Goal: Transaction & Acquisition: Purchase product/service

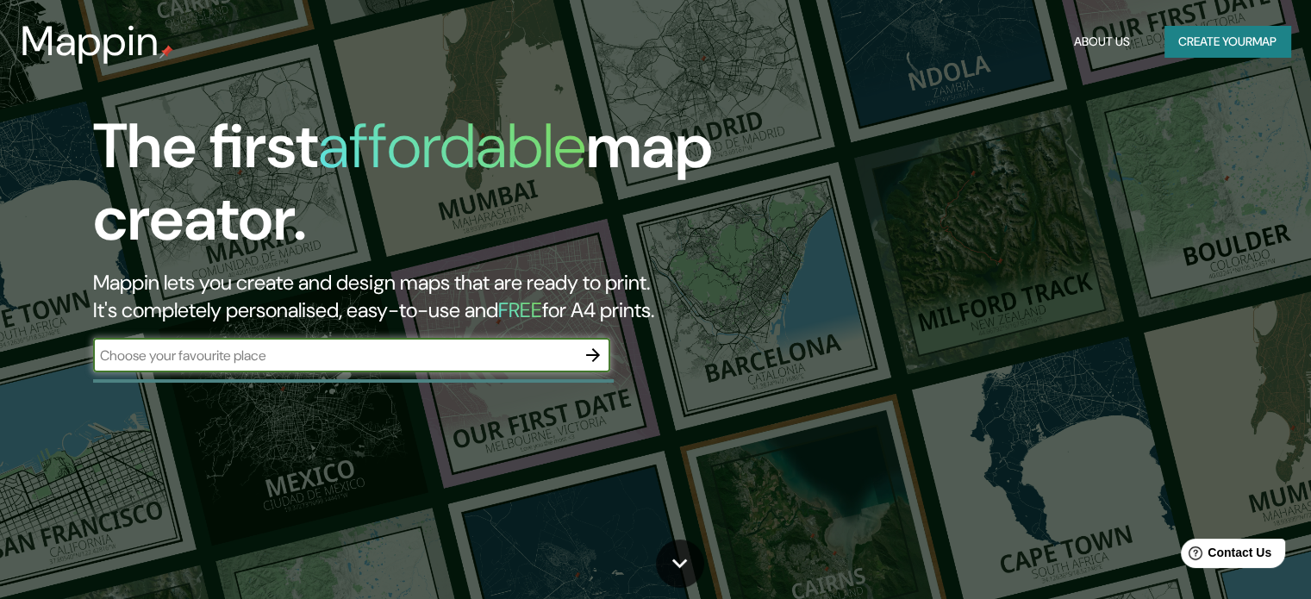
click at [419, 359] on input "text" at bounding box center [334, 356] width 483 height 20
click at [596, 347] on icon "button" at bounding box center [593, 355] width 21 height 21
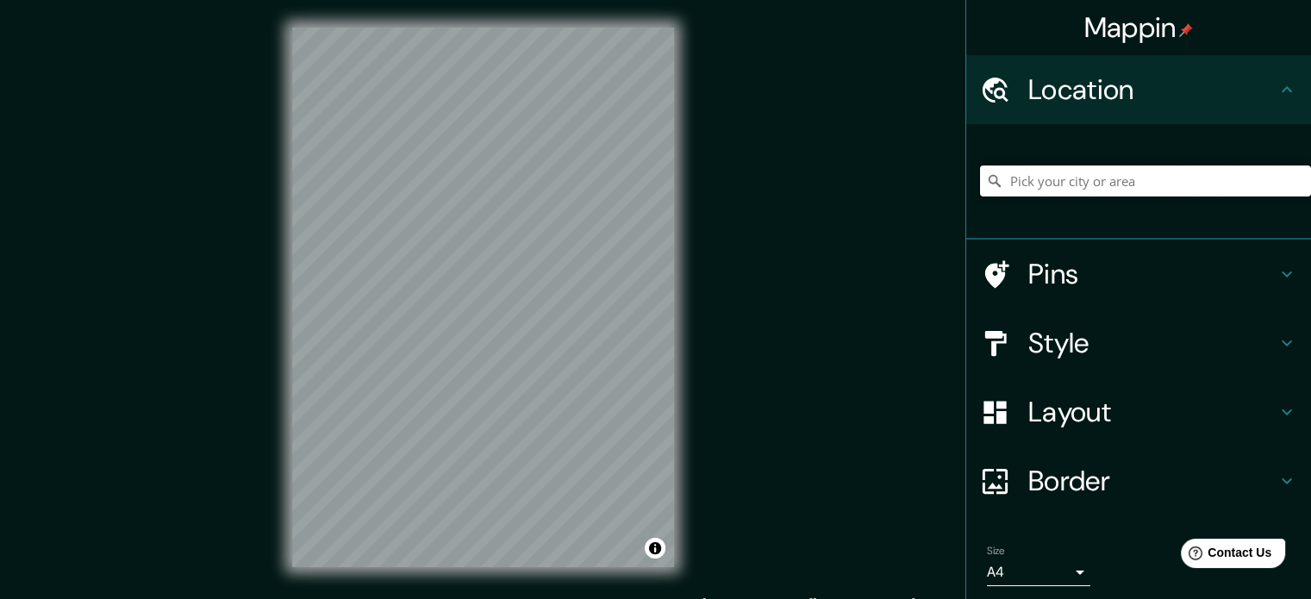
click at [1187, 175] on input "Pick your city or area" at bounding box center [1145, 180] width 331 height 31
paste input "Ueno"
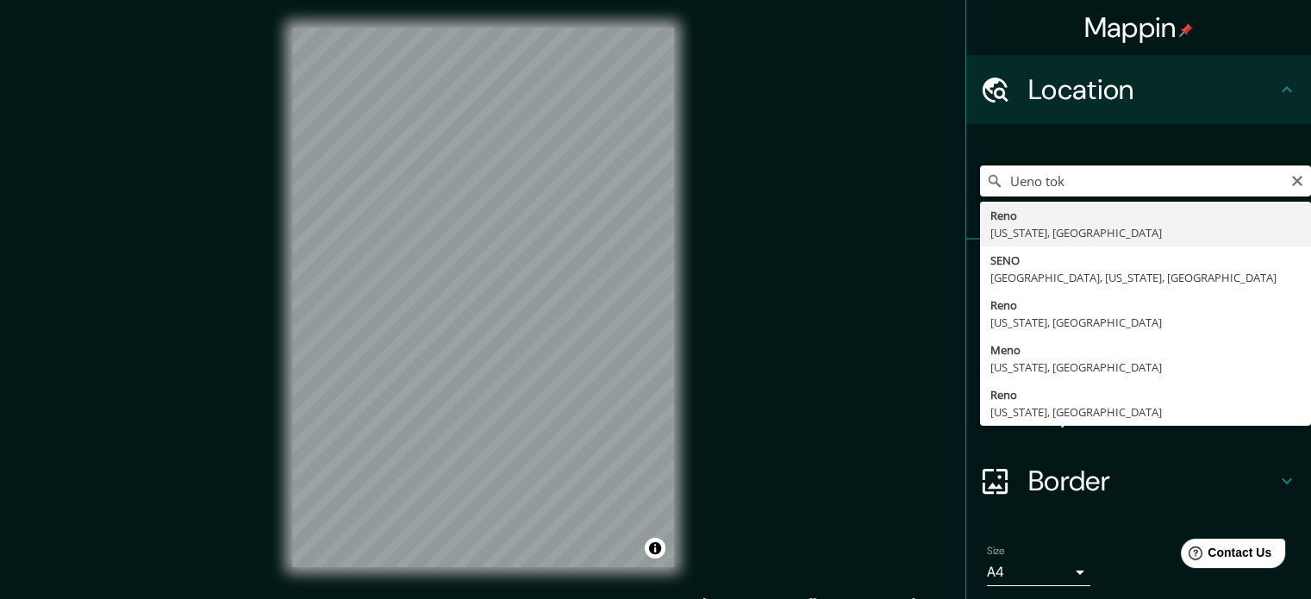
drag, startPoint x: 1064, startPoint y: 185, endPoint x: 980, endPoint y: 189, distance: 84.5
click at [980, 189] on div "Ueno tok Reno [US_STATE], [GEOGRAPHIC_DATA] [GEOGRAPHIC_DATA], [US_STATE], [GEO…" at bounding box center [1145, 180] width 331 height 31
paste input "Asakusa"
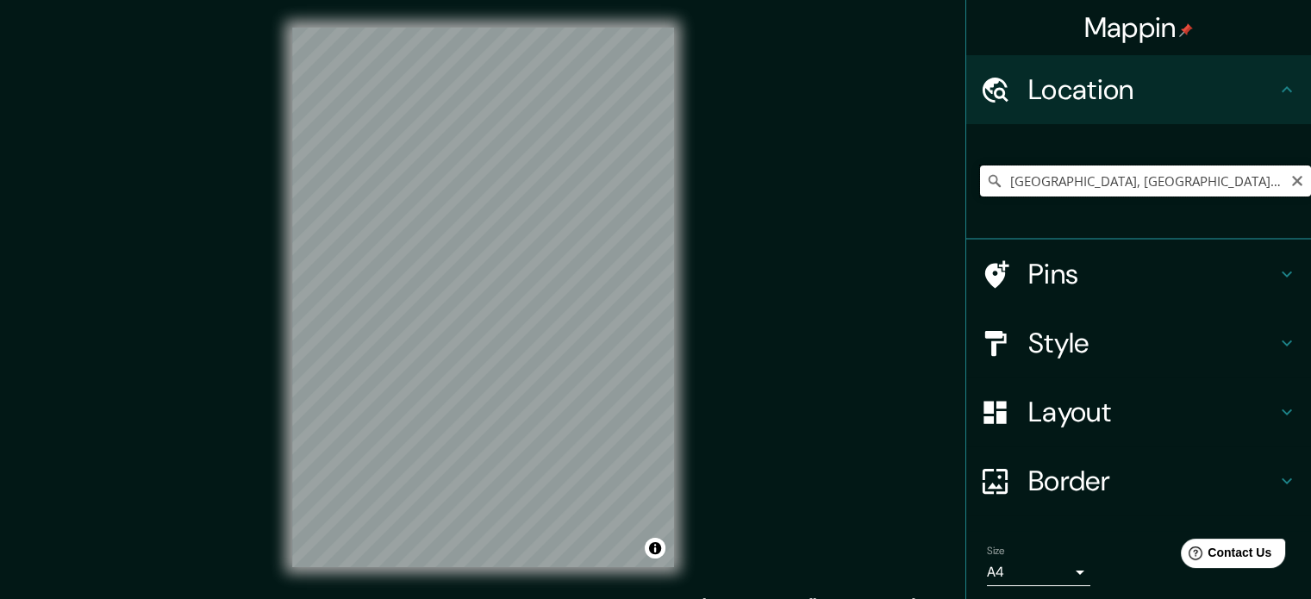
drag, startPoint x: 1155, startPoint y: 171, endPoint x: 976, endPoint y: 178, distance: 179.4
click at [980, 178] on div "[GEOGRAPHIC_DATA], [GEOGRAPHIC_DATA], [GEOGRAPHIC_DATA]" at bounding box center [1145, 180] width 331 height 31
paste input "Taitō, [GEOGRAPHIC_DATA]"
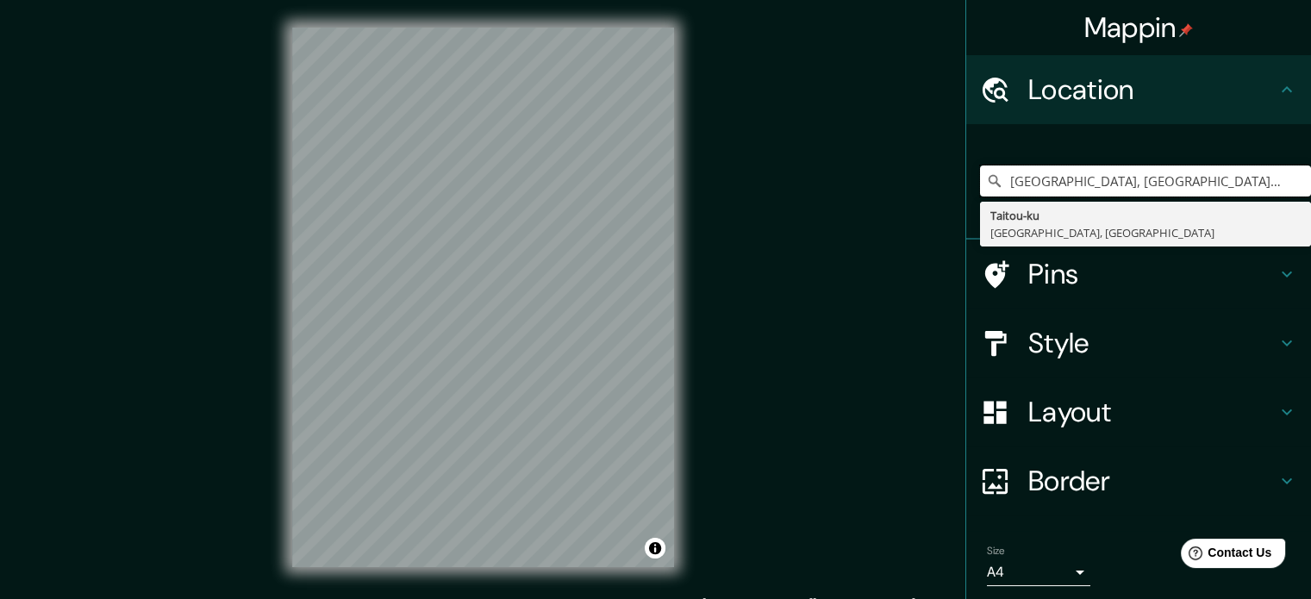
drag, startPoint x: 1217, startPoint y: 186, endPoint x: 963, endPoint y: 199, distance: 254.6
click at [966, 199] on div "[GEOGRAPHIC_DATA], [GEOGRAPHIC_DATA], [GEOGRAPHIC_DATA] [GEOGRAPHIC_DATA]-[GEOG…" at bounding box center [1138, 181] width 345 height 115
paste input "[GEOGRAPHIC_DATA]"
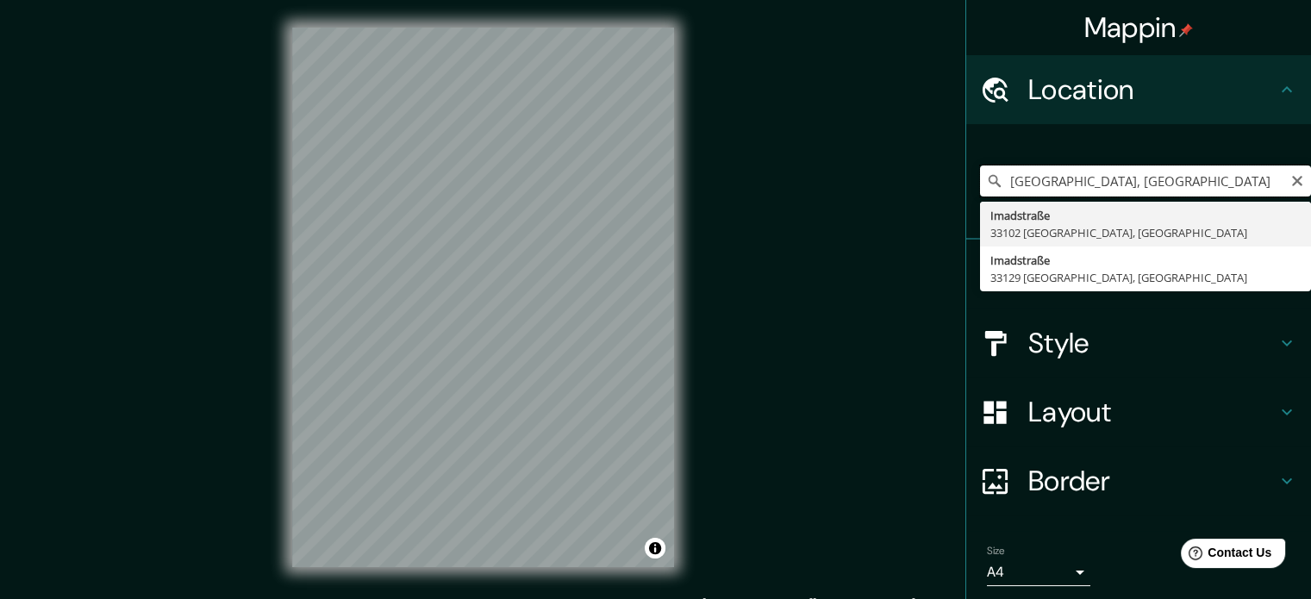
drag, startPoint x: 1230, startPoint y: 184, endPoint x: 1182, endPoint y: 189, distance: 47.6
click at [1162, 187] on input "[GEOGRAPHIC_DATA], [GEOGRAPHIC_DATA]" at bounding box center [1145, 180] width 331 height 31
drag, startPoint x: 1244, startPoint y: 186, endPoint x: 942, endPoint y: 193, distance: 301.7
click at [942, 193] on div "Mappin Location [STREET_ADDRESS][GEOGRAPHIC_DATA][STREET_ADDRESS][GEOGRAPHIC_DA…" at bounding box center [655, 311] width 1311 height 622
paste input "[STREET_ADDRESS]"
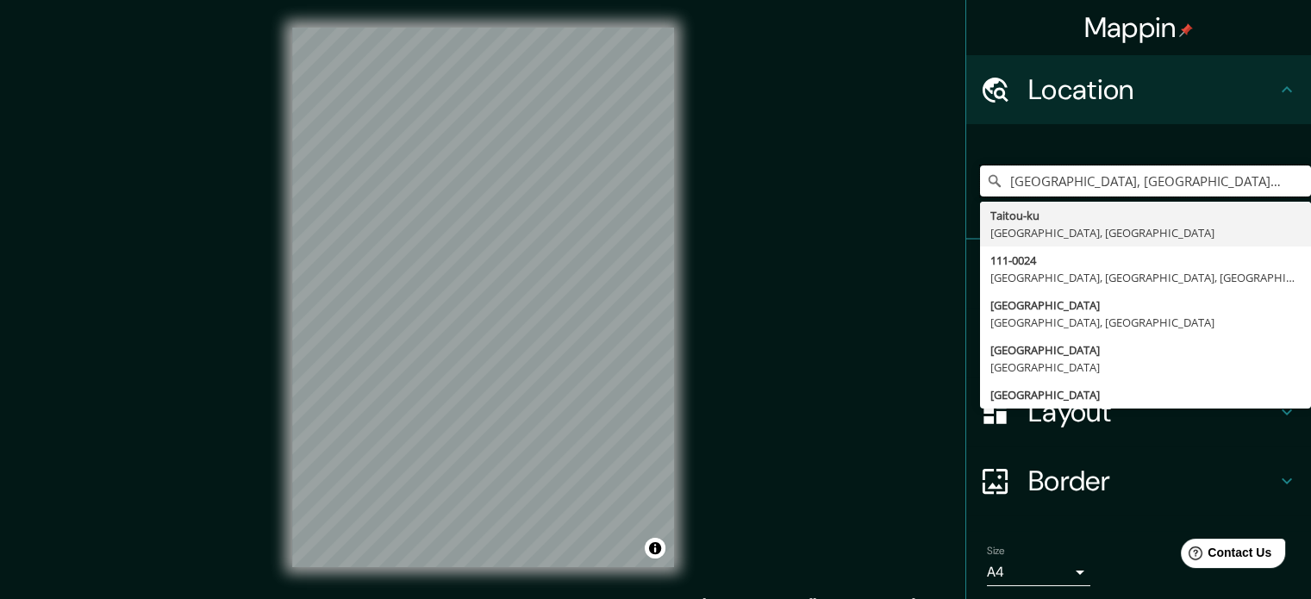
drag, startPoint x: 1238, startPoint y: 171, endPoint x: 942, endPoint y: 171, distance: 295.6
click at [942, 171] on div "Mappin Location [GEOGRAPHIC_DATA], [GEOGRAPHIC_DATA], [GEOGRAPHIC_DATA] [GEOGRA…" at bounding box center [655, 311] width 1311 height 622
paste input "Nihonbashi"
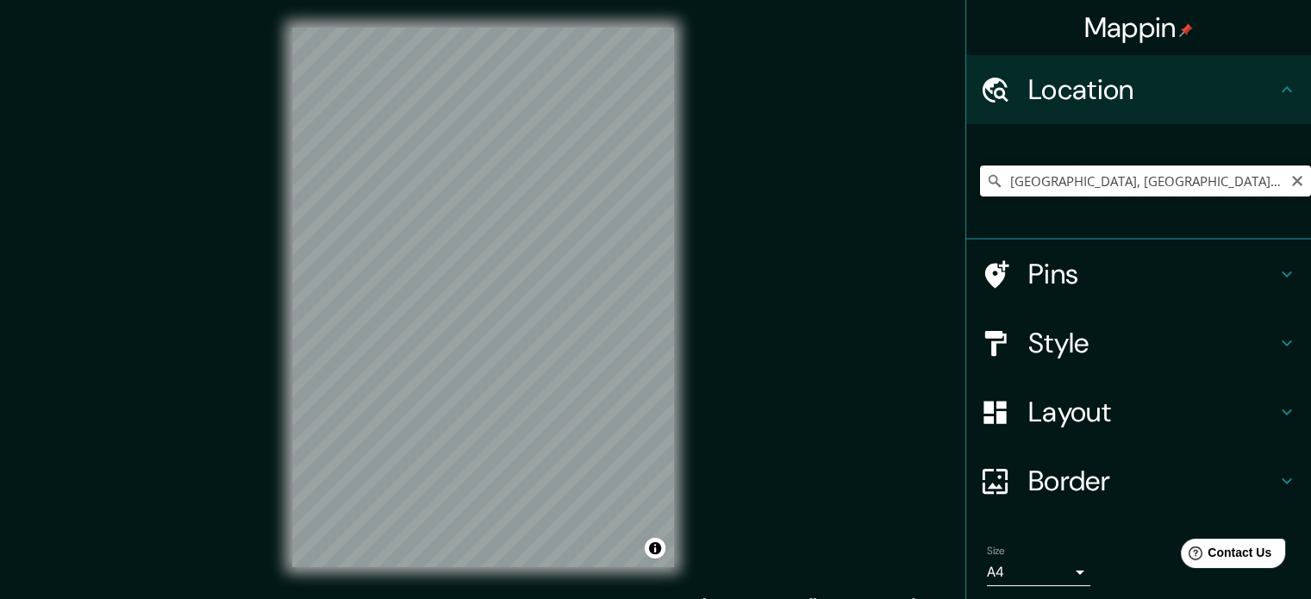
drag, startPoint x: 1213, startPoint y: 183, endPoint x: 984, endPoint y: 187, distance: 229.3
click at [984, 187] on div "[GEOGRAPHIC_DATA], [GEOGRAPHIC_DATA], [GEOGRAPHIC_DATA]" at bounding box center [1145, 180] width 331 height 31
paste input "Nihonbashi"
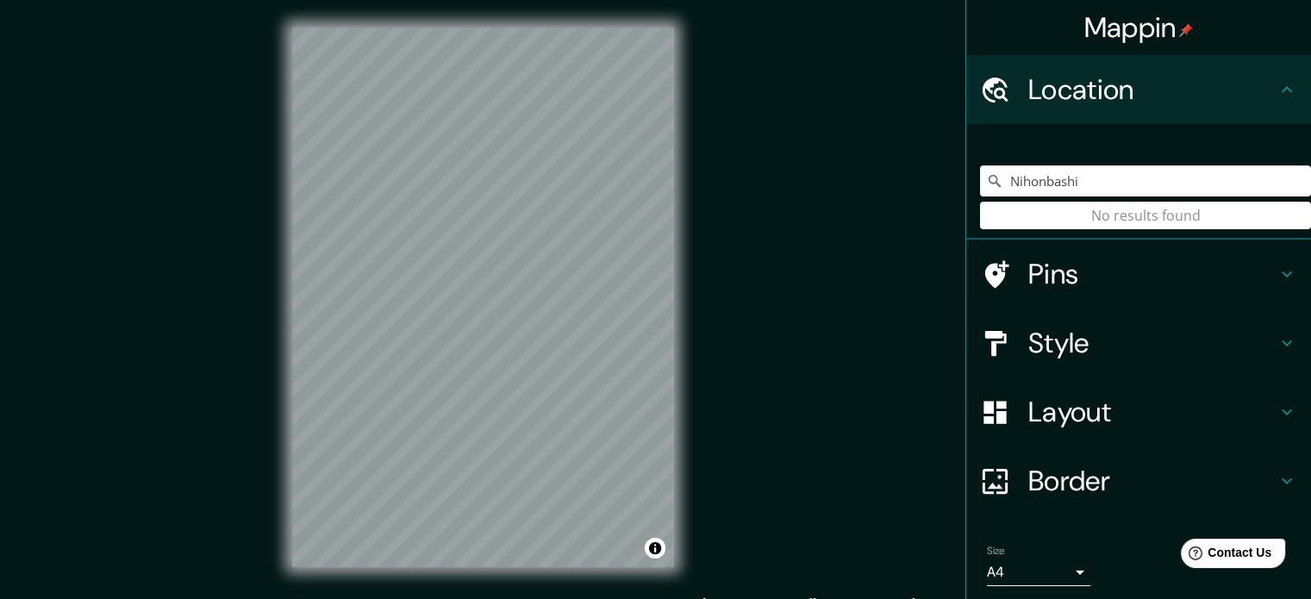
type input "Nihonbashi"
click at [1086, 190] on input "Nihonbashi" at bounding box center [1145, 180] width 331 height 31
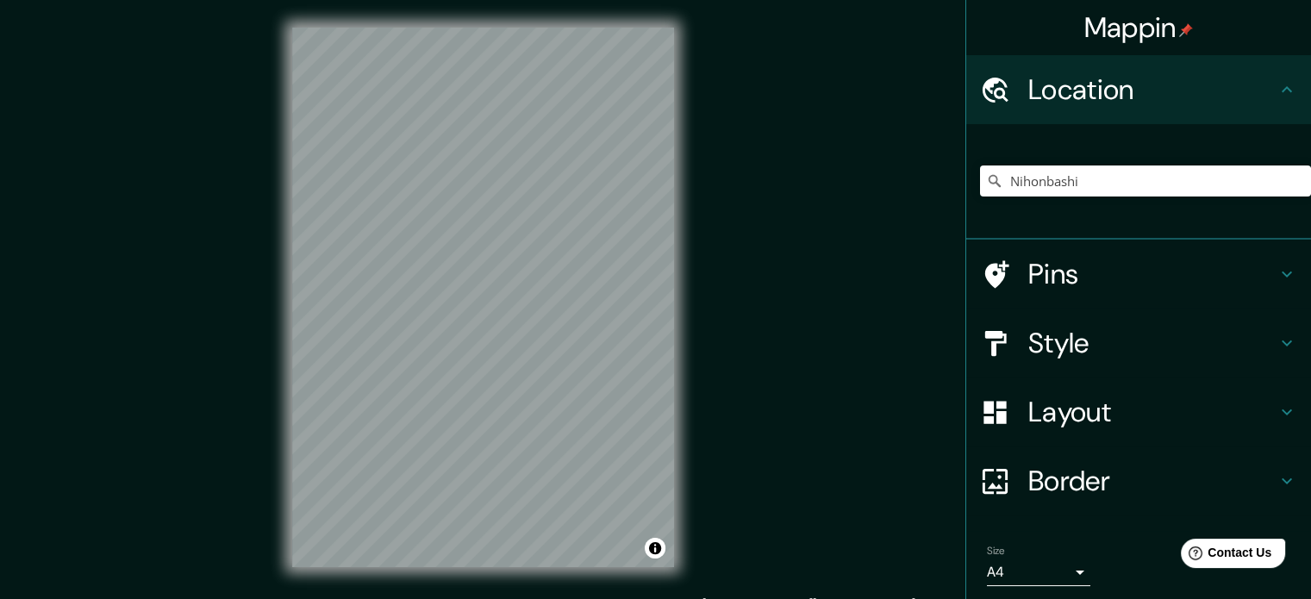
click at [1098, 215] on div "Nihonbashi No results found" at bounding box center [1145, 181] width 331 height 86
click at [1069, 179] on input "Pick your city or area" at bounding box center [1145, 180] width 331 height 31
paste input "Kagurazaka"
drag, startPoint x: 1094, startPoint y: 183, endPoint x: 915, endPoint y: 189, distance: 178.5
click at [915, 189] on div "Mappin Location Kagurazaka No results found Pins Style Layout Border Choose a b…" at bounding box center [655, 311] width 1311 height 622
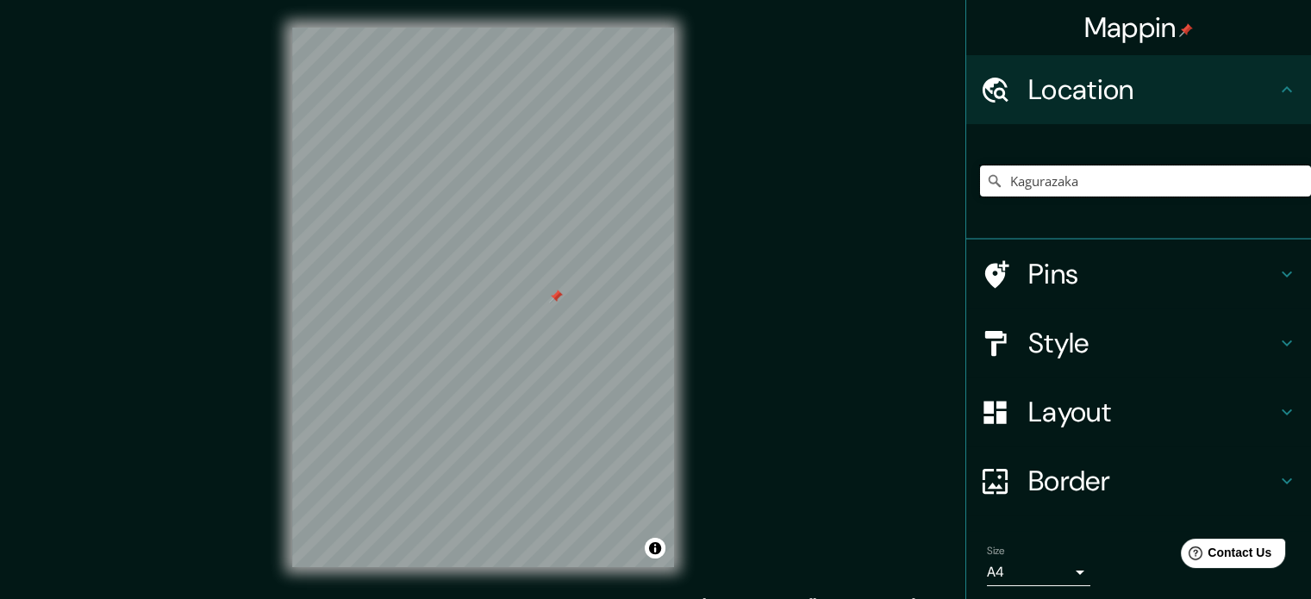
paste input "([GEOGRAPHIC_DATA])"
drag, startPoint x: 1215, startPoint y: 183, endPoint x: 982, endPoint y: 184, distance: 232.7
click at [982, 184] on div "[GEOGRAPHIC_DATA], [GEOGRAPHIC_DATA], [GEOGRAPHIC_DATA]" at bounding box center [1145, 180] width 331 height 31
paste input "kagurazaka [GEOGRAPHIC_DATA]"
drag, startPoint x: 1220, startPoint y: 171, endPoint x: 916, endPoint y: 169, distance: 304.2
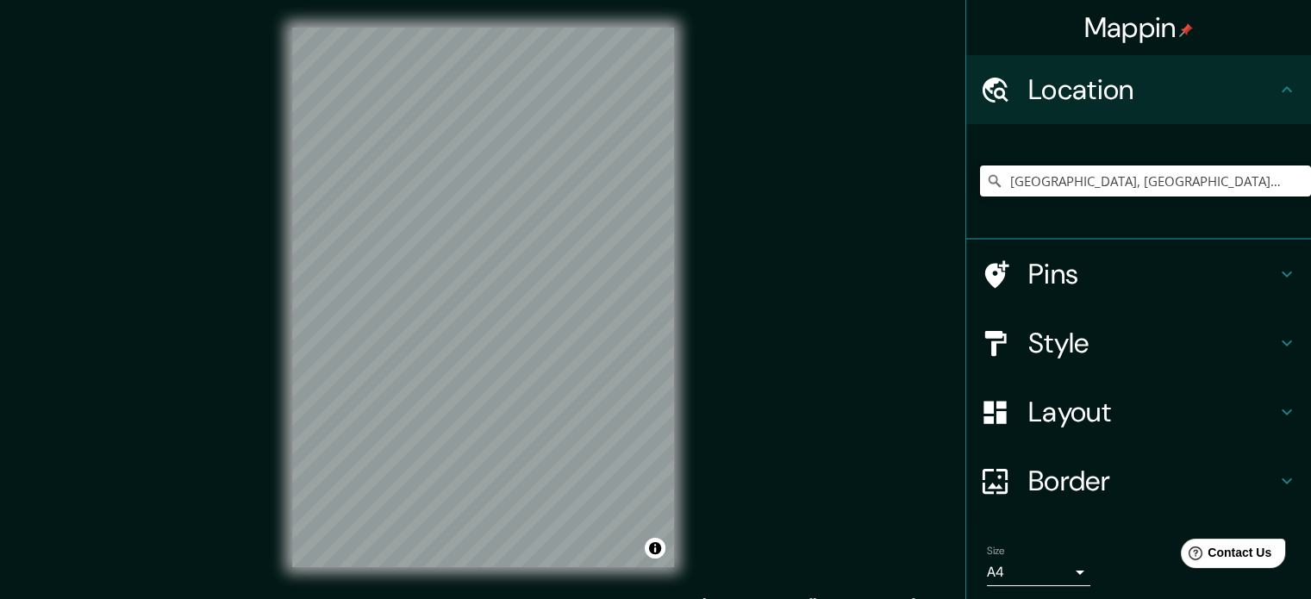
click at [916, 169] on div "Mappin Location [GEOGRAPHIC_DATA], [GEOGRAPHIC_DATA], [GEOGRAPHIC_DATA] Pins St…" at bounding box center [655, 311] width 1311 height 622
paste input "Kōkyo"
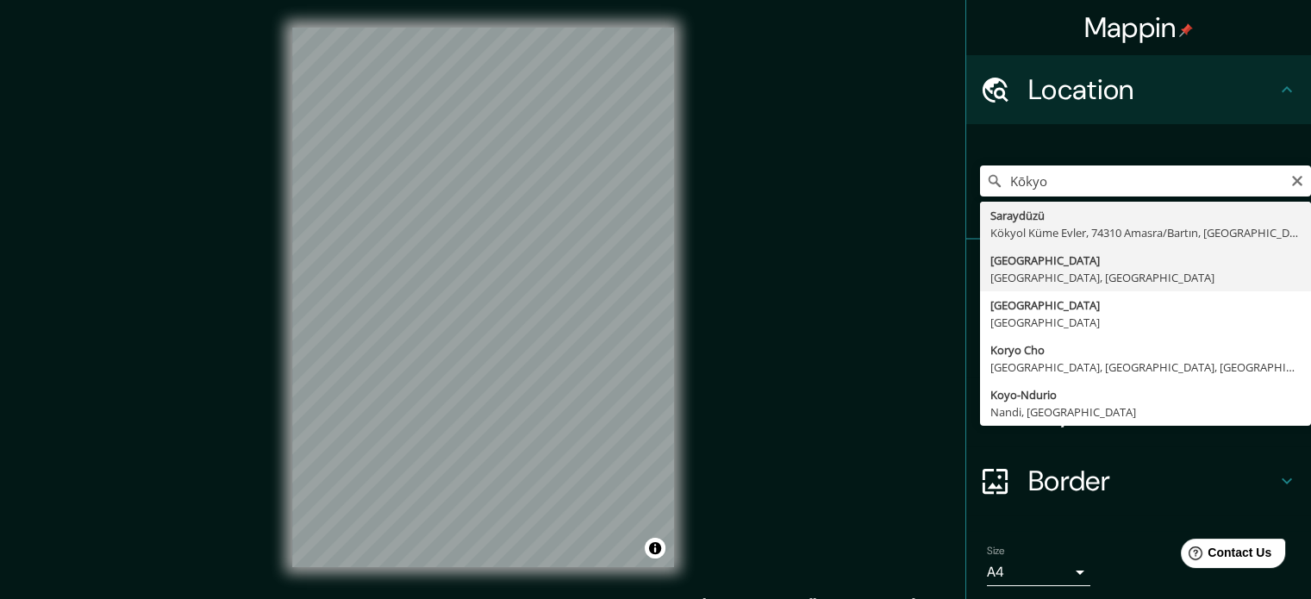
type input "[GEOGRAPHIC_DATA], [GEOGRAPHIC_DATA], [GEOGRAPHIC_DATA]"
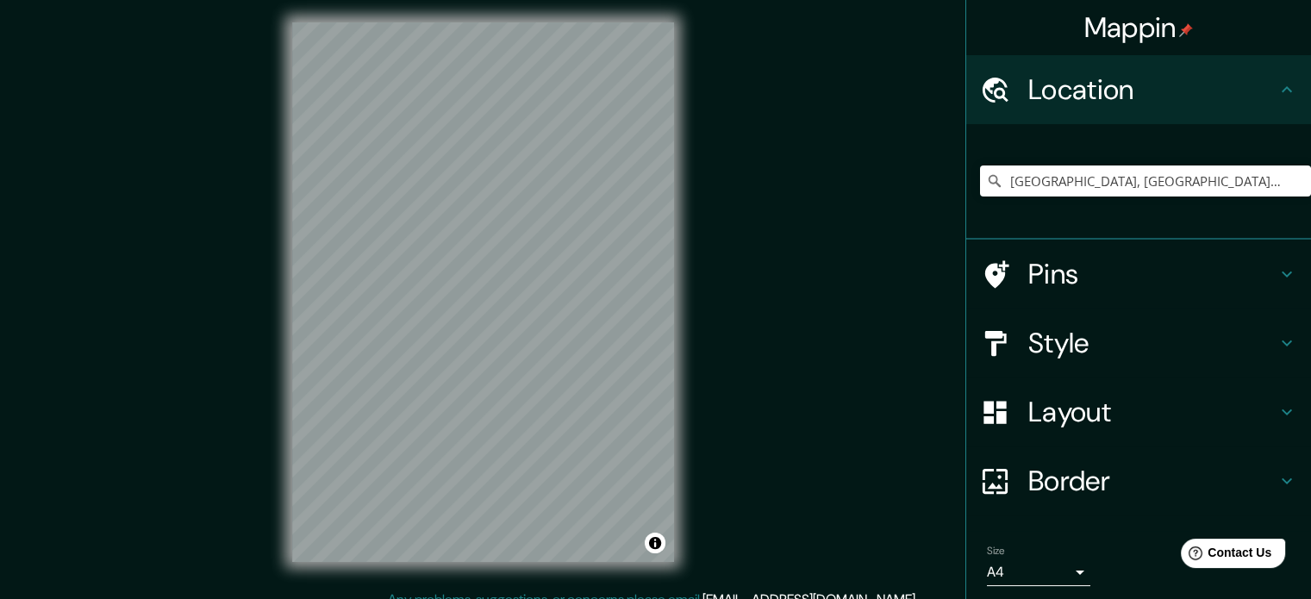
scroll to position [22, 0]
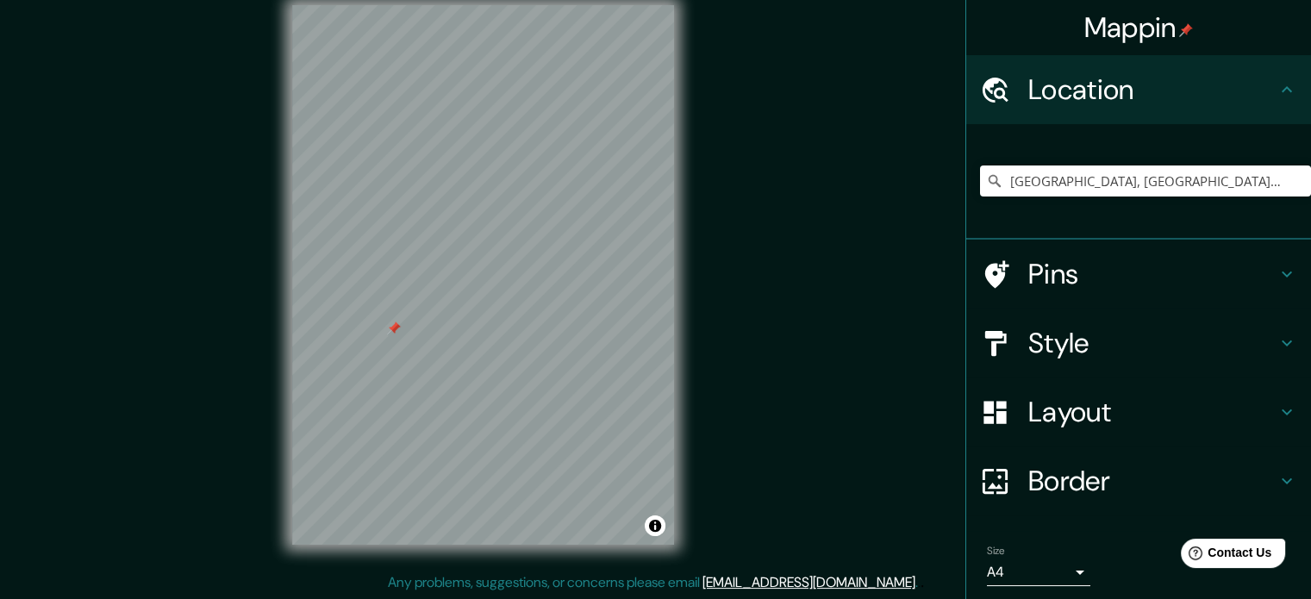
click at [1168, 272] on h4 "Pins" at bounding box center [1152, 274] width 248 height 34
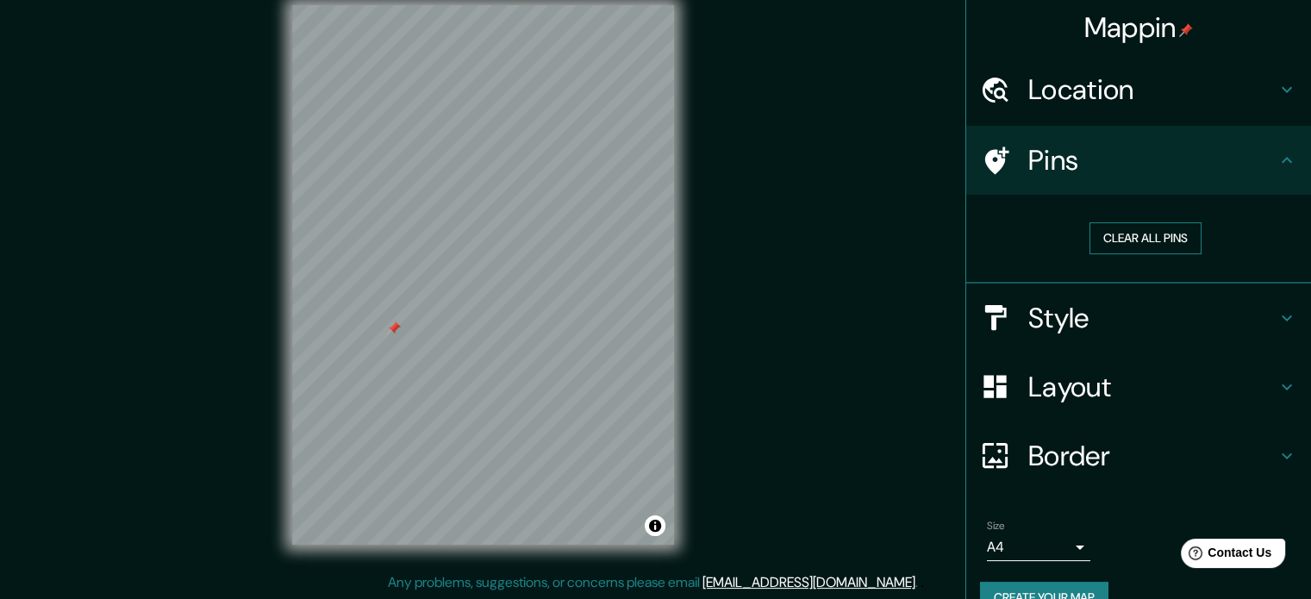
click at [1151, 240] on button "Clear all pins" at bounding box center [1145, 238] width 112 height 32
click at [1244, 155] on h4 "Pins" at bounding box center [1152, 160] width 248 height 34
